Goal: Task Accomplishment & Management: Complete application form

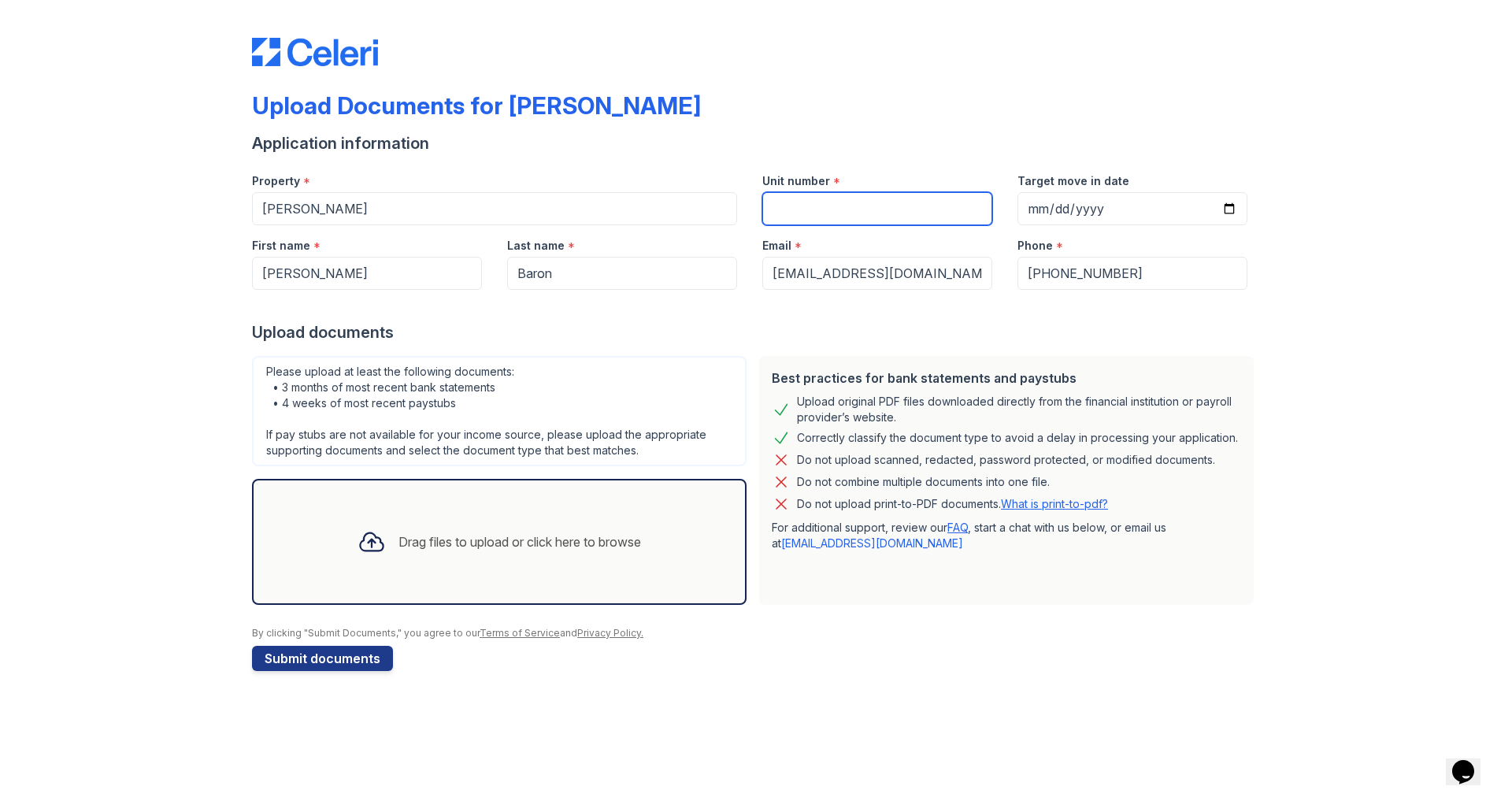
click at [792, 208] on input "Unit number" at bounding box center [877, 209] width 230 height 33
type input "u"
type input "13"
click at [365, 543] on icon at bounding box center [371, 541] width 29 height 29
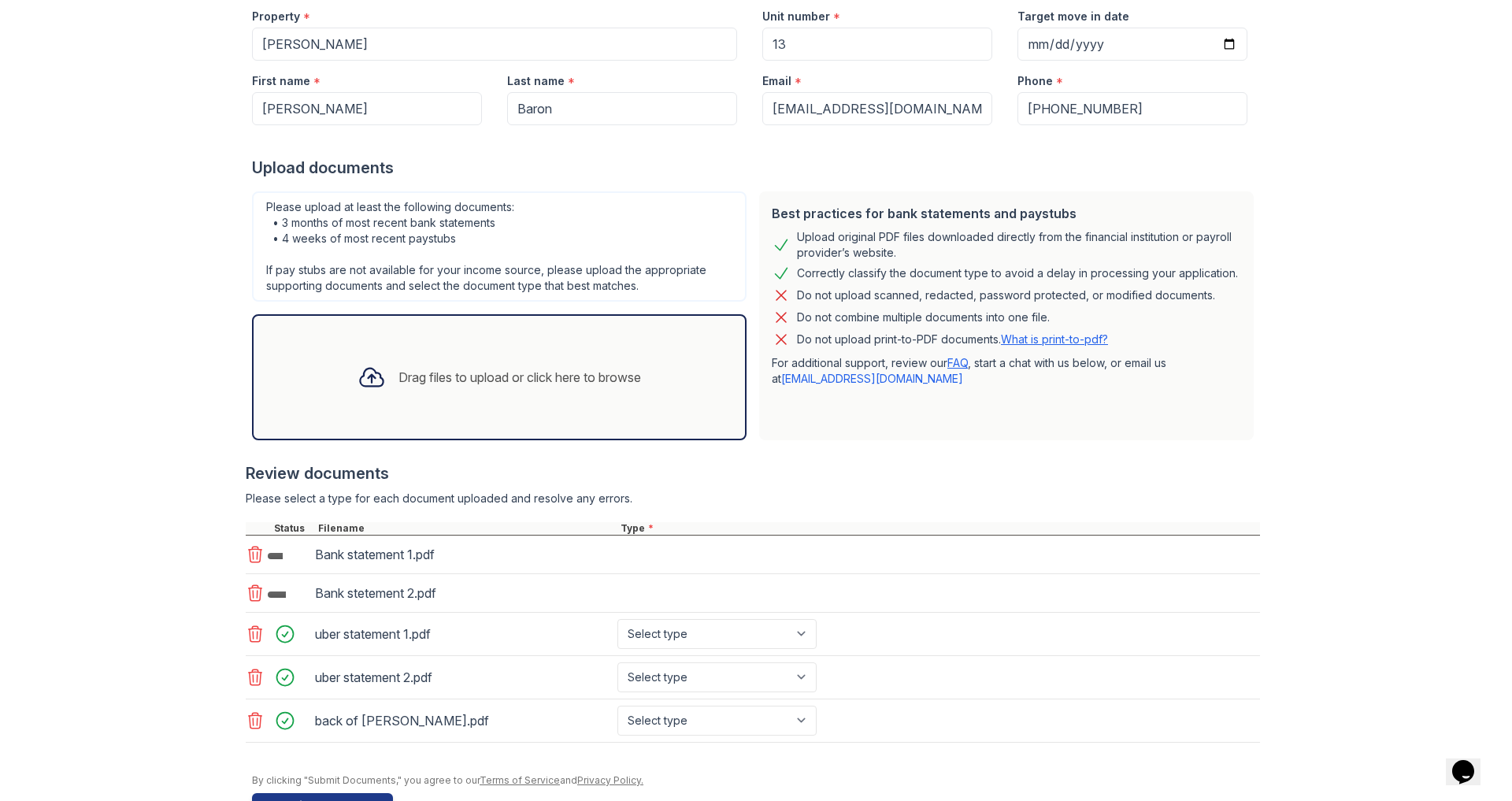
scroll to position [164, 0]
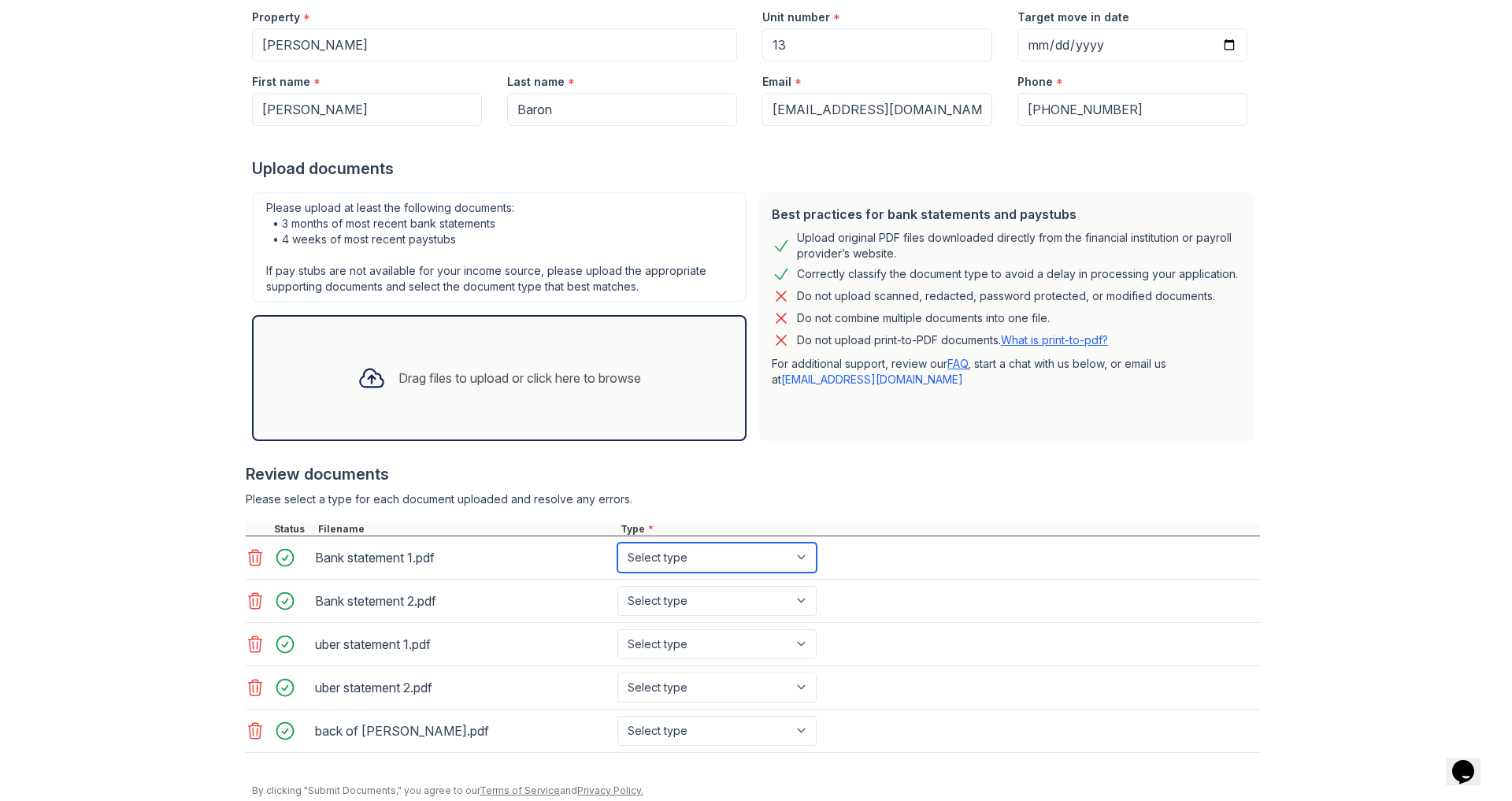
select select "bank_statement"
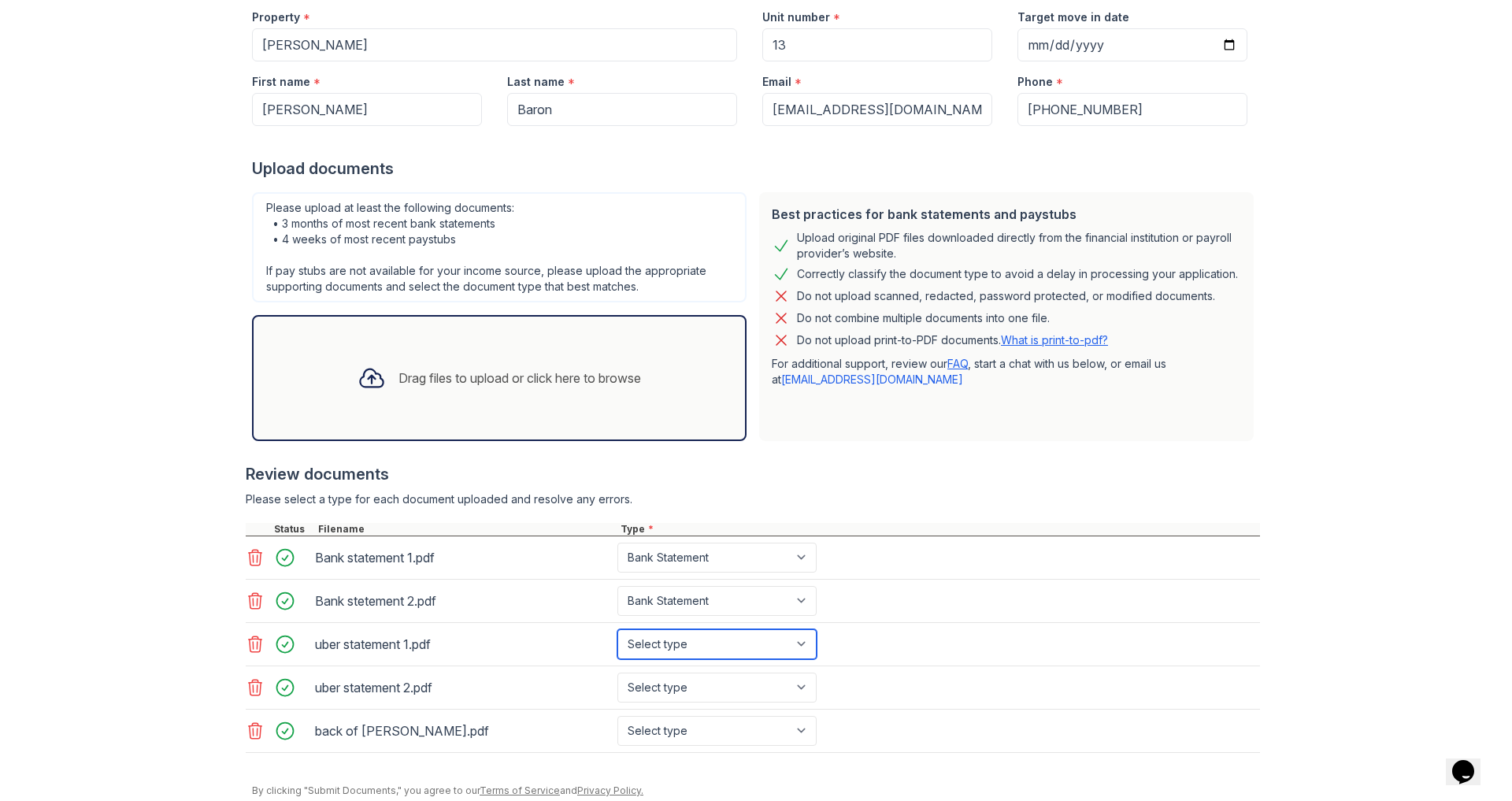
select select "paystub"
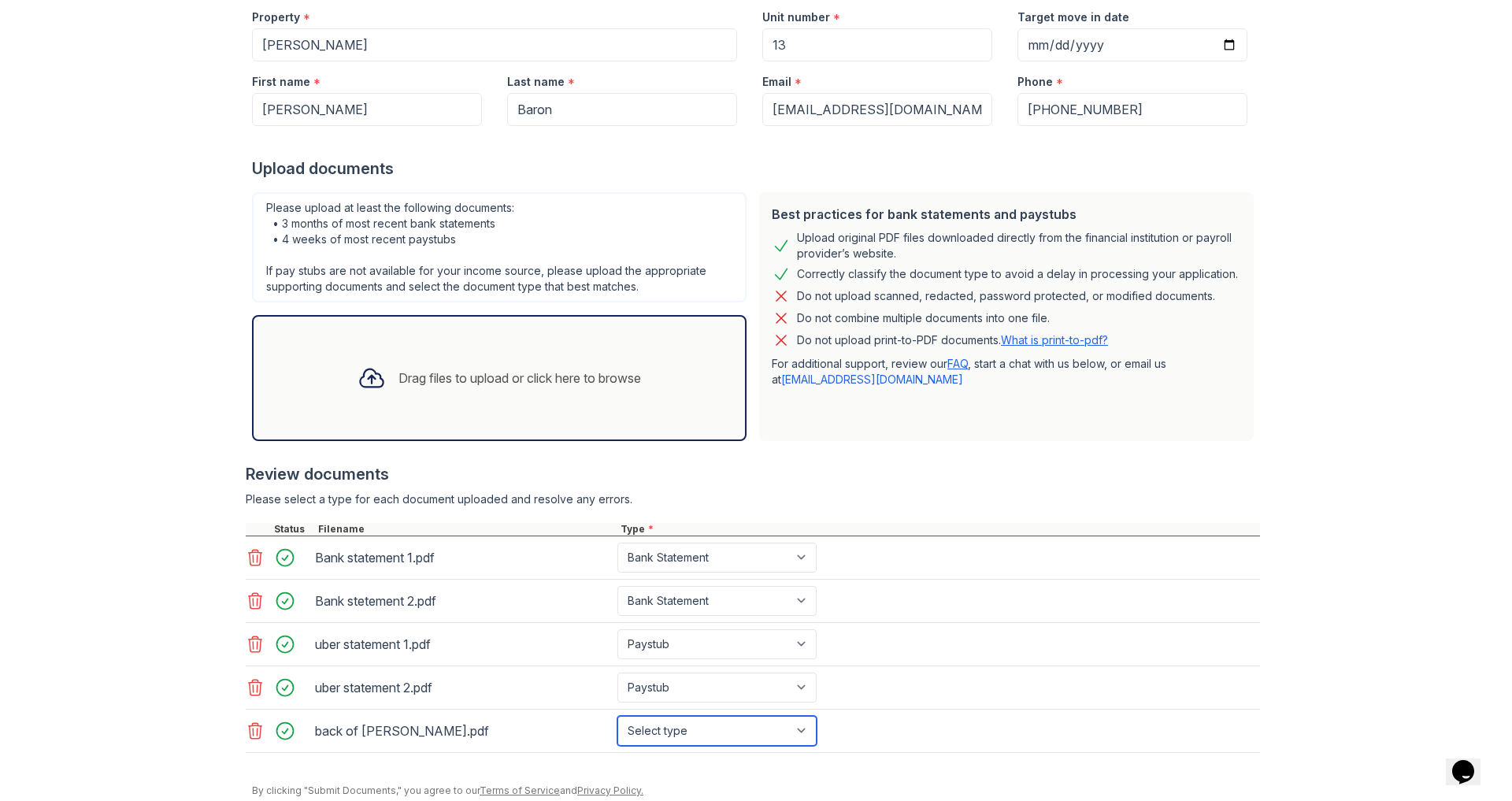
select select "other"
click at [201, 394] on div "Upload Documents for [PERSON_NAME] Application information Property * [PERSON_N…" at bounding box center [756, 348] width 1461 height 1024
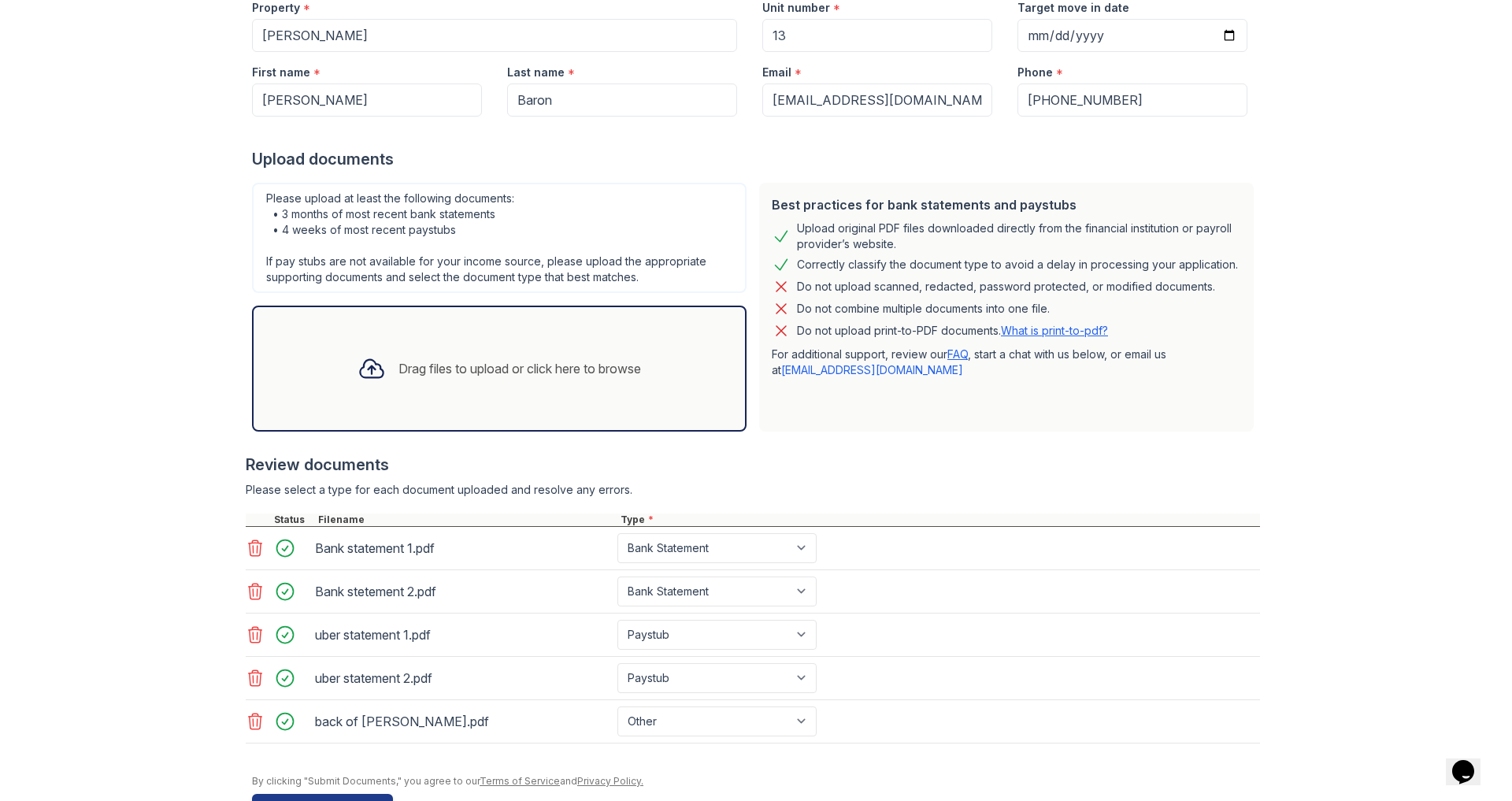
scroll to position [49, 0]
click at [352, 794] on button "Submit documents" at bounding box center [322, 807] width 141 height 26
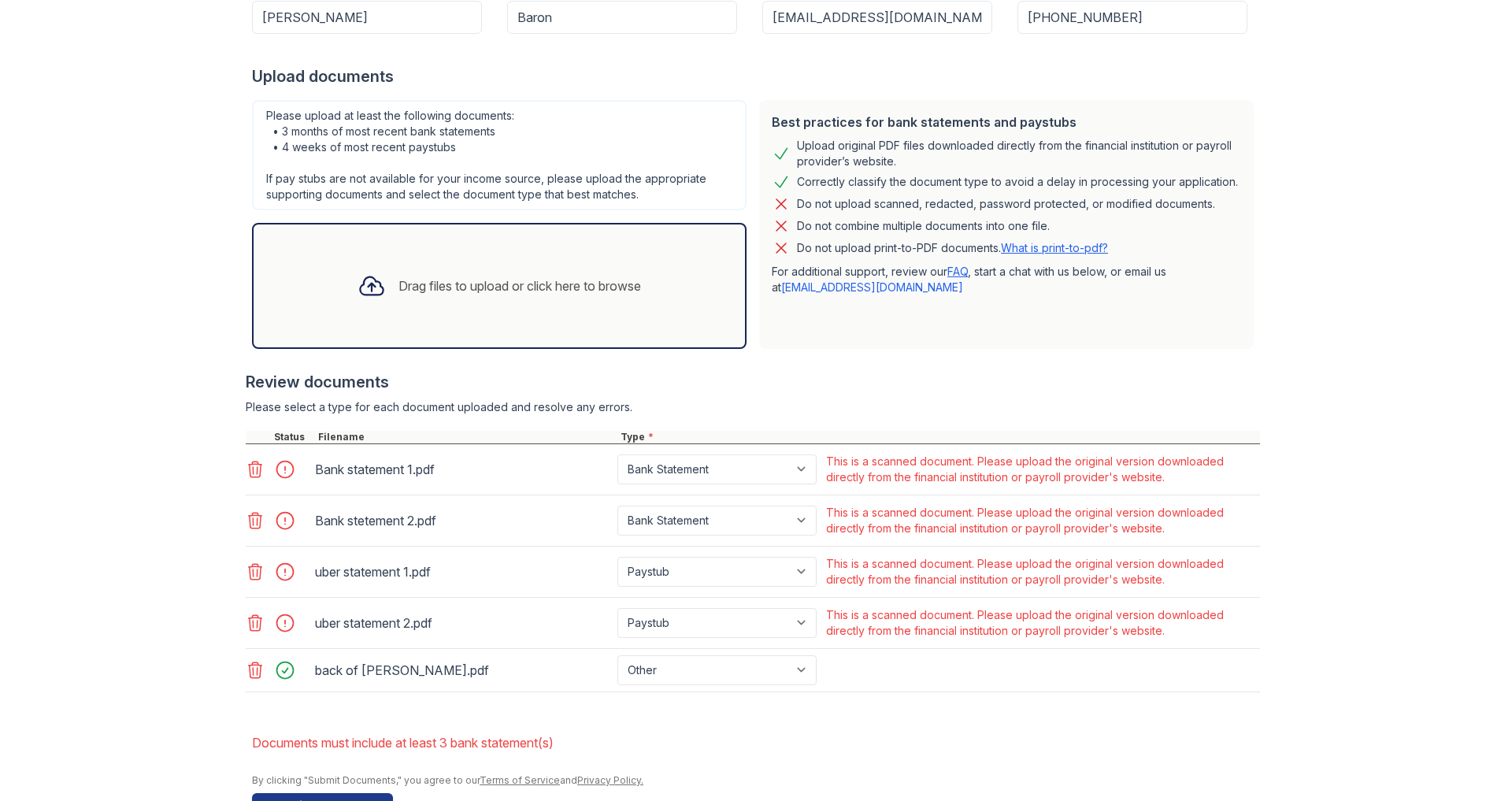
scroll to position [300, 0]
click at [366, 278] on icon at bounding box center [370, 287] width 23 height 18
click at [253, 462] on icon at bounding box center [256, 470] width 14 height 16
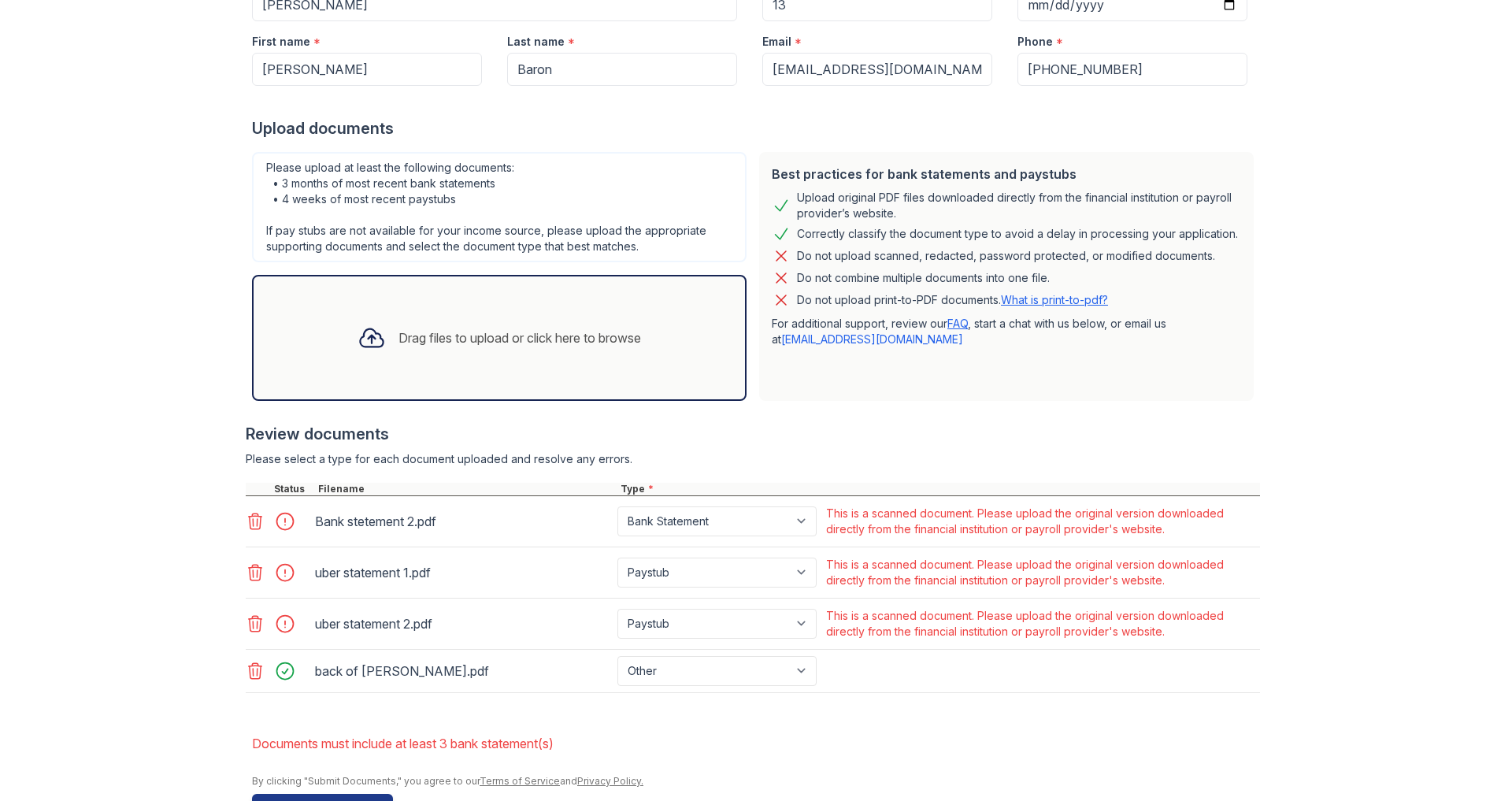
click at [255, 511] on icon at bounding box center [254, 520] width 19 height 19
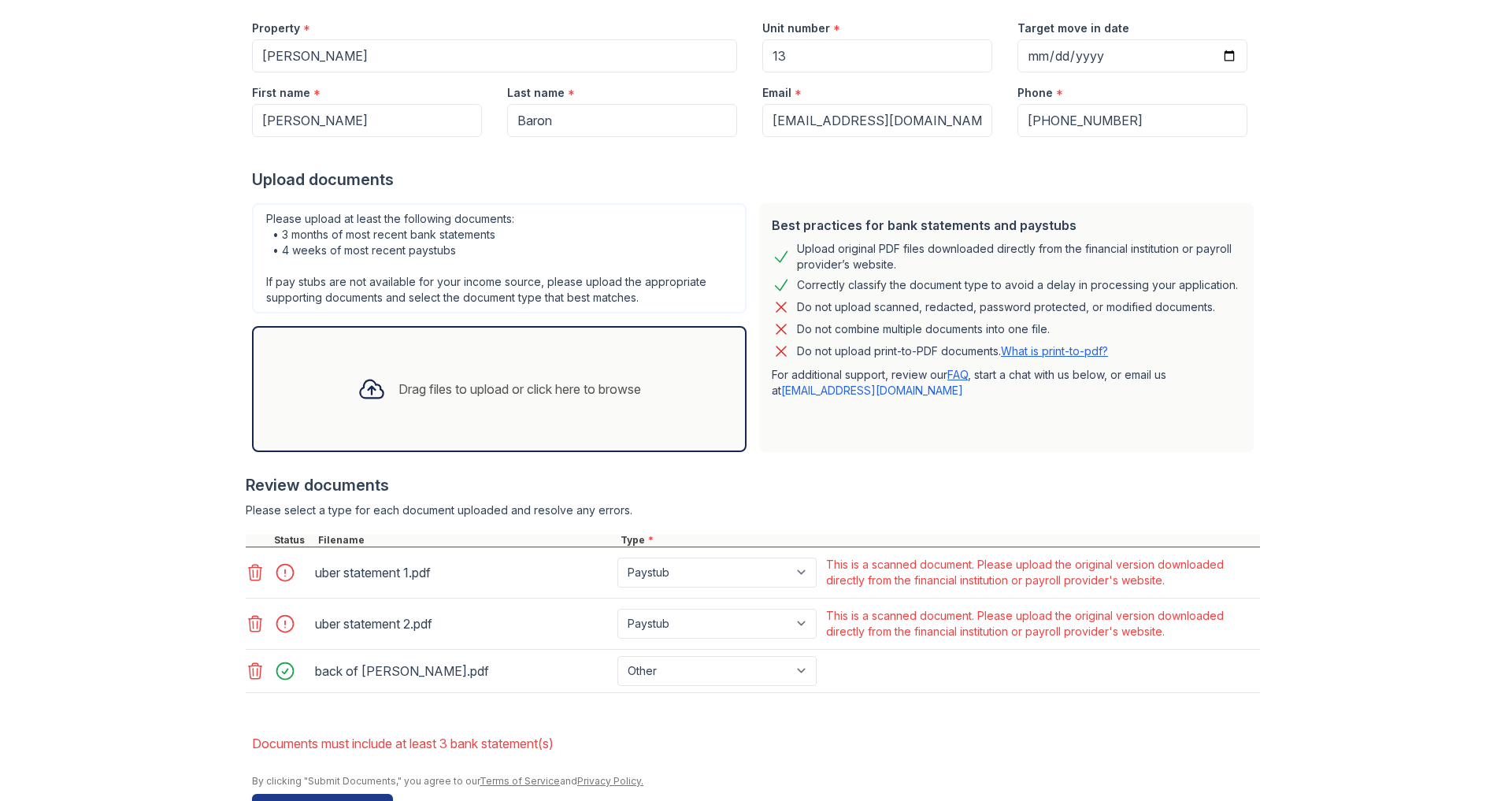
click at [256, 563] on icon at bounding box center [254, 571] width 19 height 19
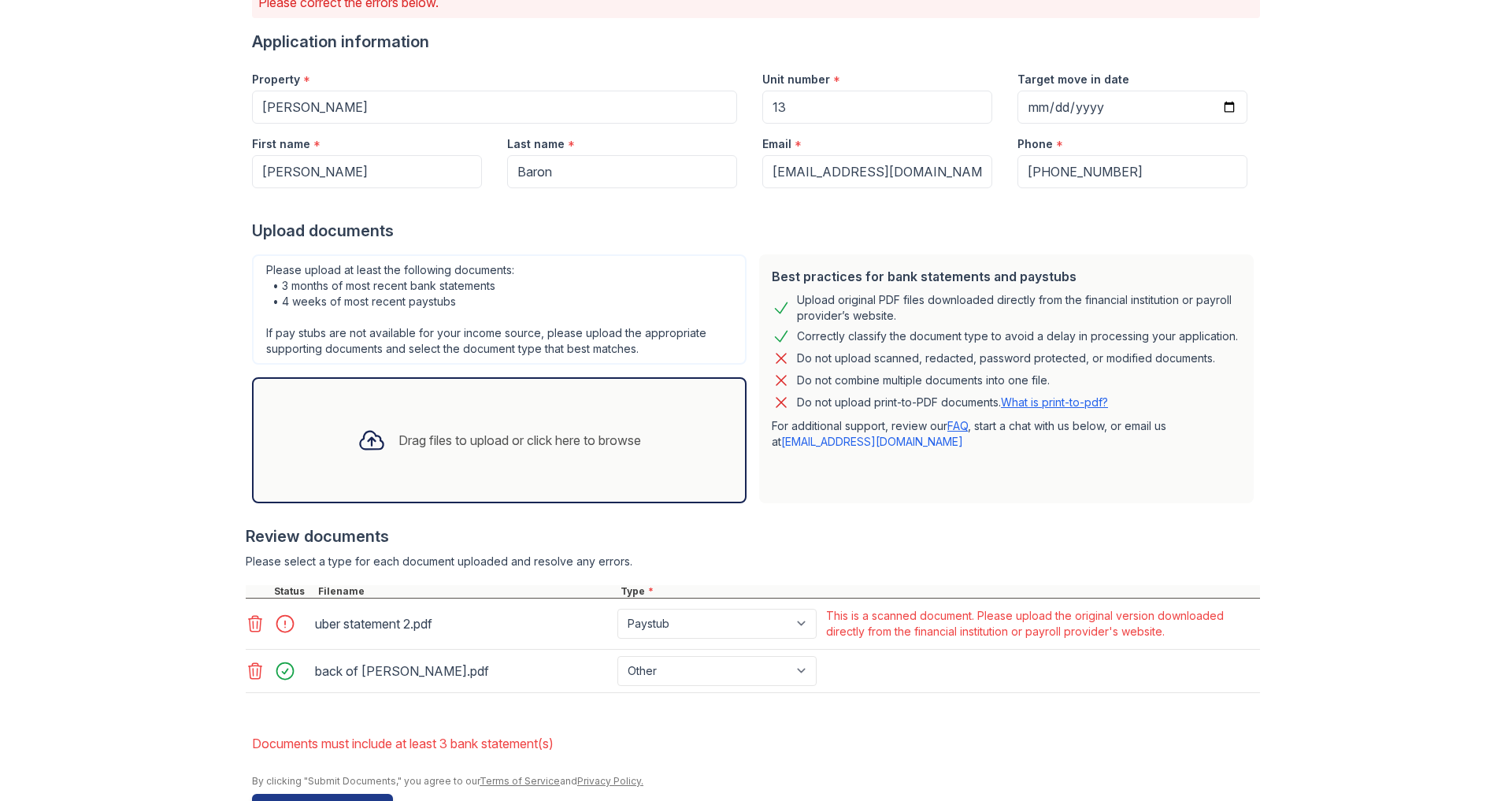
click at [254, 614] on icon at bounding box center [254, 623] width 19 height 19
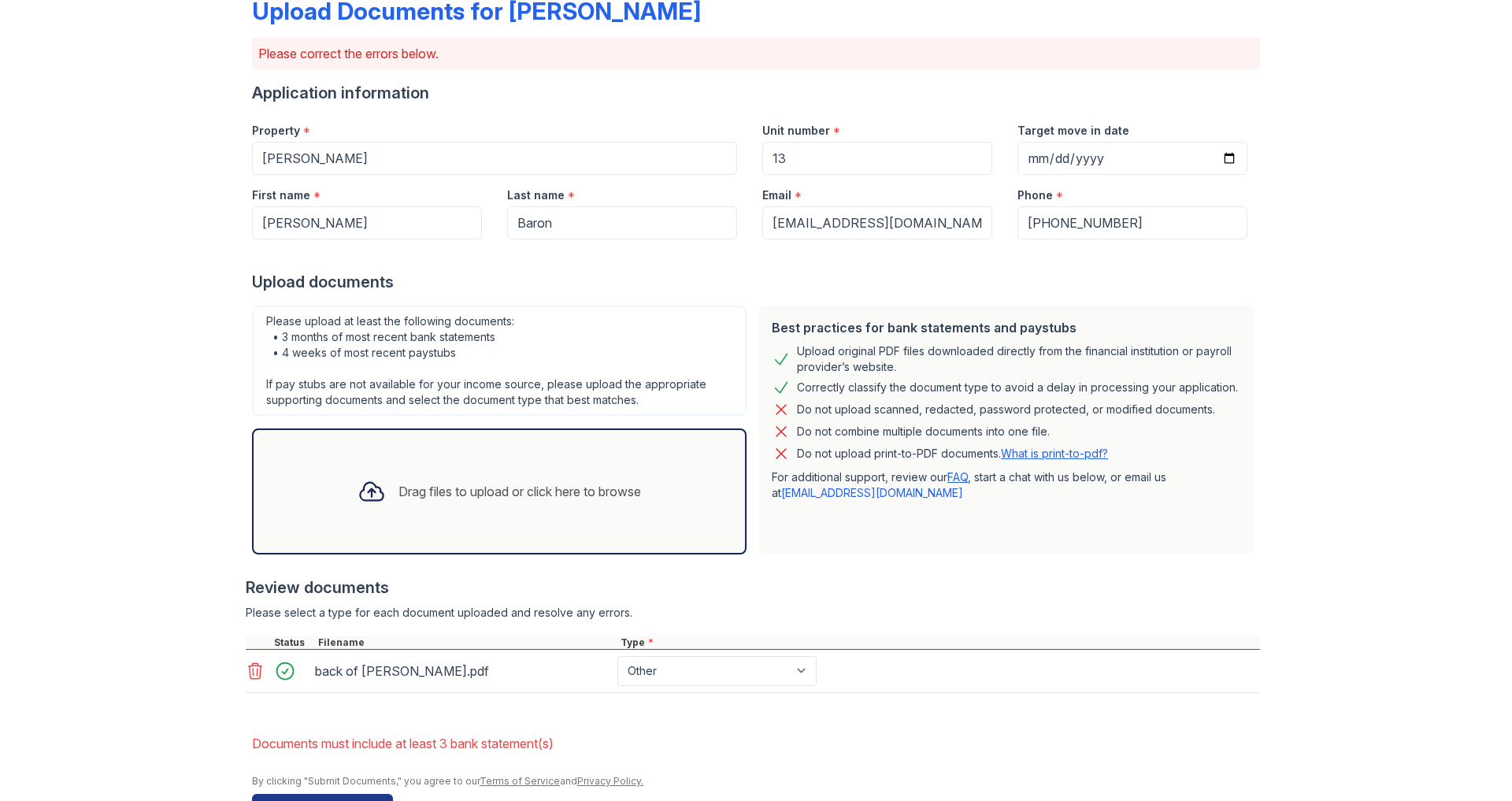
scroll to position [49, 0]
click at [349, 794] on button "Submit documents" at bounding box center [322, 807] width 141 height 26
click at [146, 584] on div "Upload Documents for [PERSON_NAME] Please correct the errors below. Application…" at bounding box center [756, 377] width 1461 height 945
